Goal: Go to known website: Go to known website

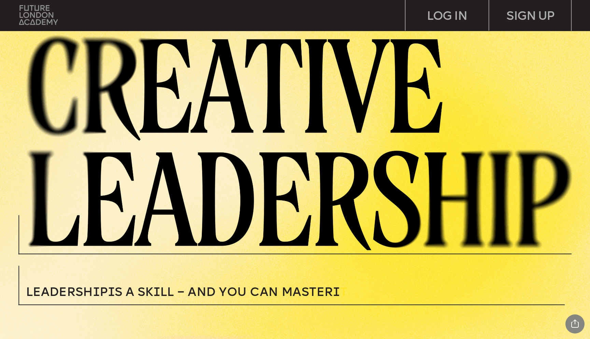
click at [48, 14] on img at bounding box center [38, 14] width 39 height 19
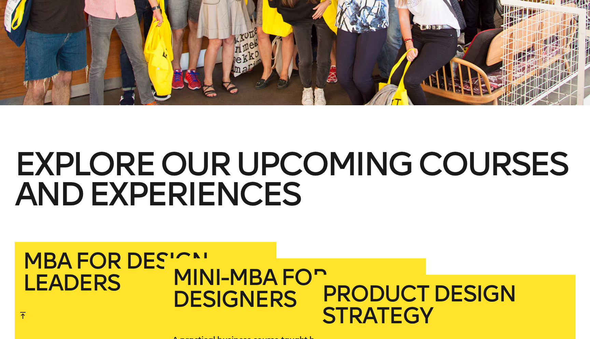
scroll to position [1141, 0]
